Goal: Task Accomplishment & Management: Use online tool/utility

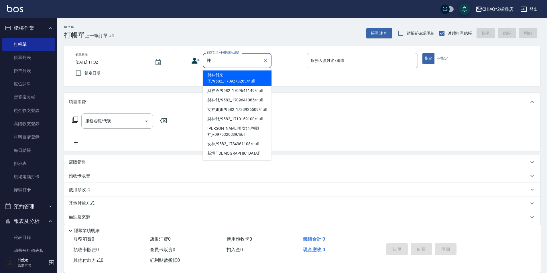
click at [236, 77] on li "財神爺來了/9582_1709278263/null" at bounding box center [237, 77] width 69 height 15
type input "財神爺來了/9582_1709278263/null"
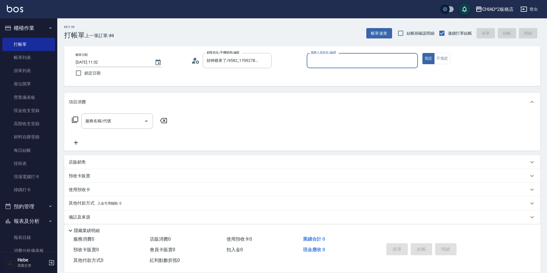
click at [358, 60] on input "服務人員姓名/編號" at bounding box center [363, 61] width 106 height 10
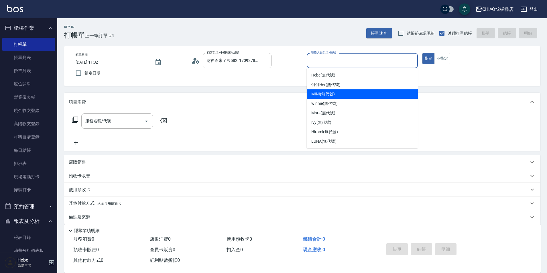
drag, startPoint x: 355, startPoint y: 93, endPoint x: 400, endPoint y: 74, distance: 49.2
click at [357, 93] on div "MINI (無代號)" at bounding box center [362, 93] width 111 height 9
type input "MINI(無代號)"
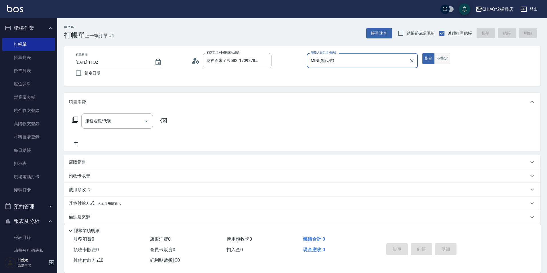
click at [442, 63] on button "不指定" at bounding box center [442, 58] width 16 height 11
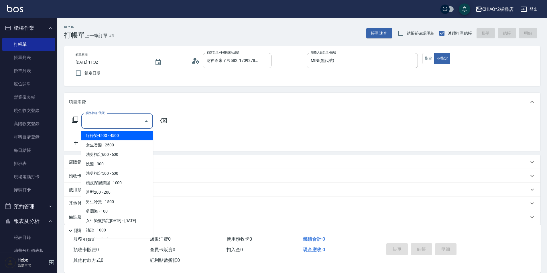
click at [104, 120] on div "服務名稱/代號 服務名稱/代號" at bounding box center [117, 120] width 72 height 15
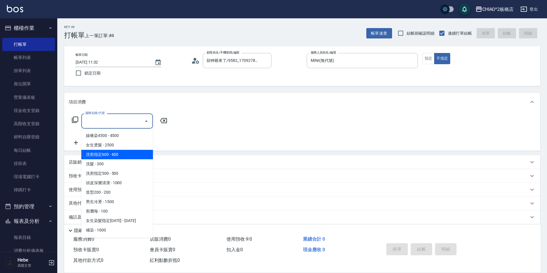
click at [107, 153] on span "洗剪指定600 - 600" at bounding box center [117, 154] width 72 height 9
type input "洗剪指定600(96678)"
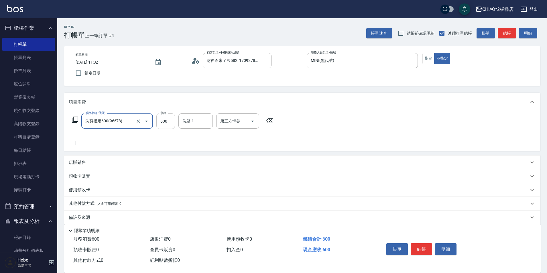
click at [167, 122] on input "600" at bounding box center [165, 120] width 19 height 15
type input "615"
click at [95, 205] on p "其他付款方式 入金可用餘額: 0" at bounding box center [95, 204] width 53 height 6
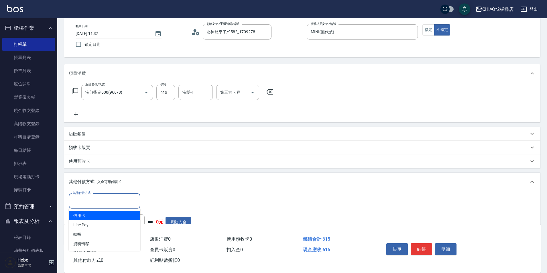
click at [111, 201] on input "其他付款方式" at bounding box center [104, 201] width 66 height 10
click at [103, 217] on span "信用卡" at bounding box center [105, 215] width 72 height 9
type input "信用卡"
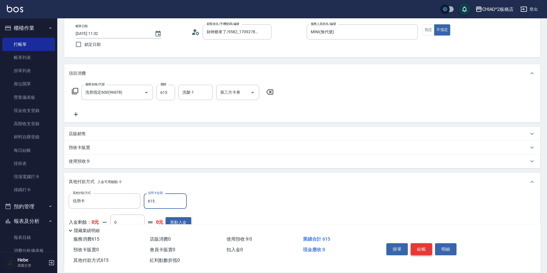
type input "615"
click at [427, 248] on button "結帳" at bounding box center [421, 249] width 21 height 12
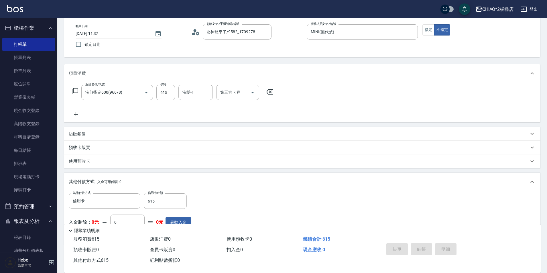
type input "[DATE] 12:06"
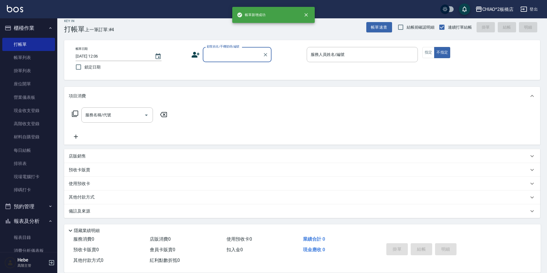
scroll to position [6, 0]
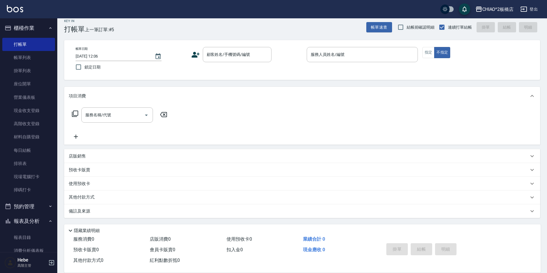
drag, startPoint x: 168, startPoint y: 262, endPoint x: 108, endPoint y: 262, distance: 59.3
drag, startPoint x: 108, startPoint y: 262, endPoint x: 11, endPoint y: 57, distance: 227.2
click at [11, 57] on link "帳單列表" at bounding box center [28, 57] width 53 height 13
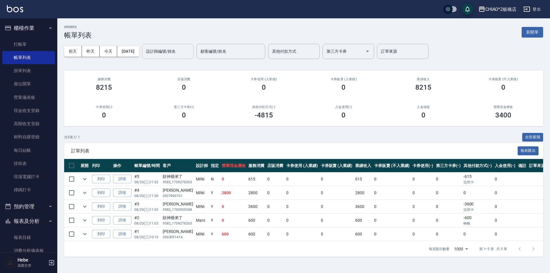
click at [166, 51] on div "設計師編號/姓名 設計師編號/姓名" at bounding box center [168, 51] width 52 height 15
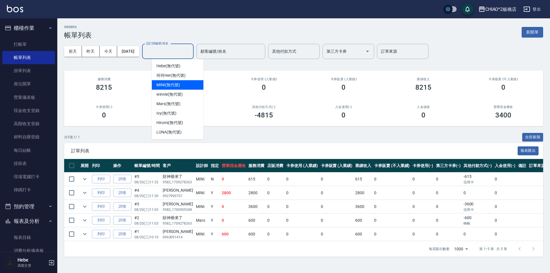
click at [180, 83] on div "MINI (無代號)" at bounding box center [178, 84] width 52 height 9
type input "MINI(無代號)"
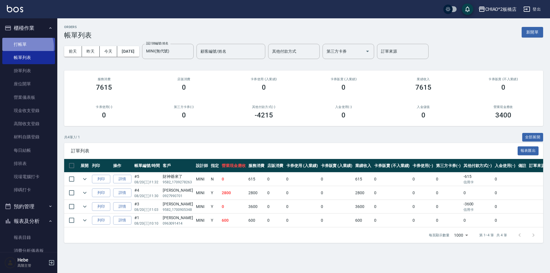
click at [24, 47] on link "打帳單" at bounding box center [28, 44] width 53 height 13
